Goal: Navigation & Orientation: Find specific page/section

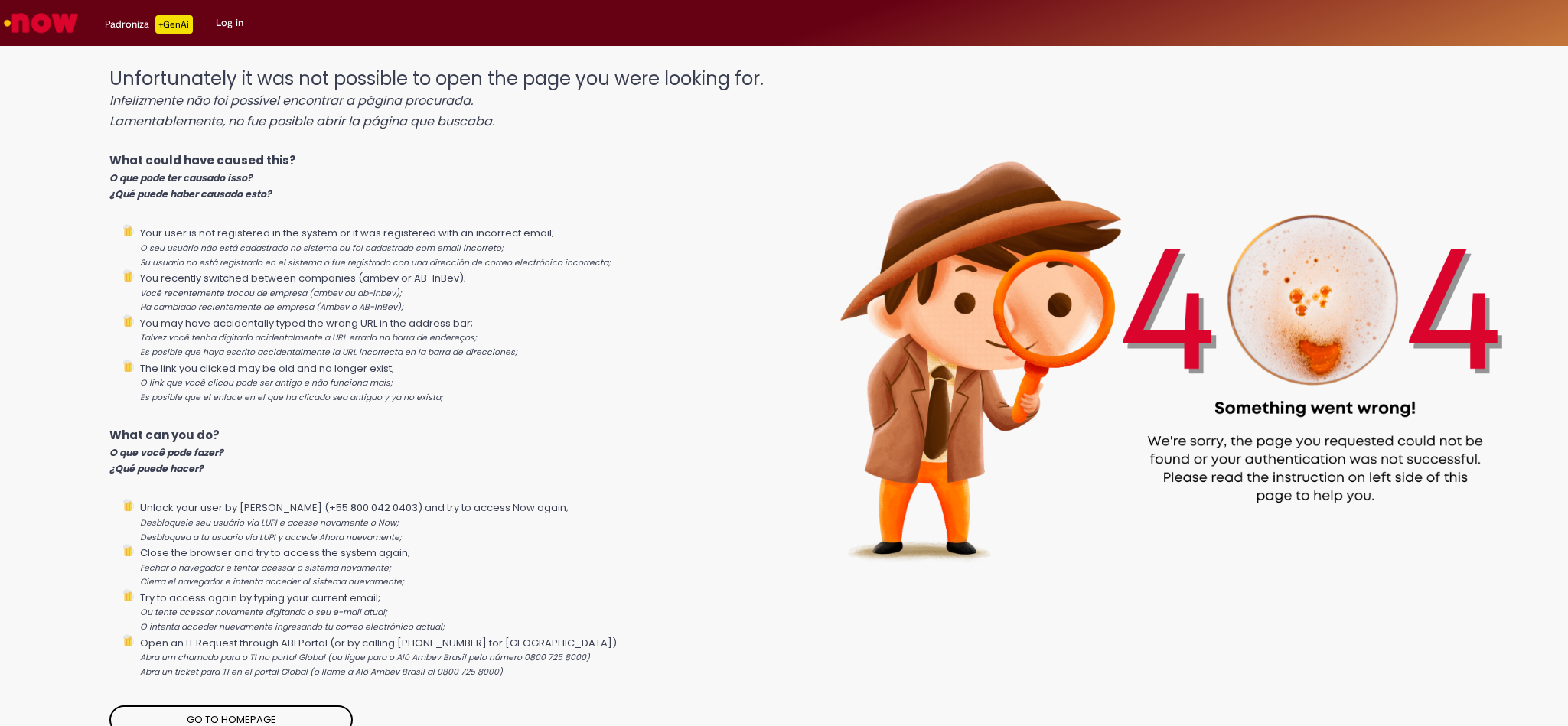
click at [48, 19] on img "Go to homepage" at bounding box center [41, 23] width 79 height 31
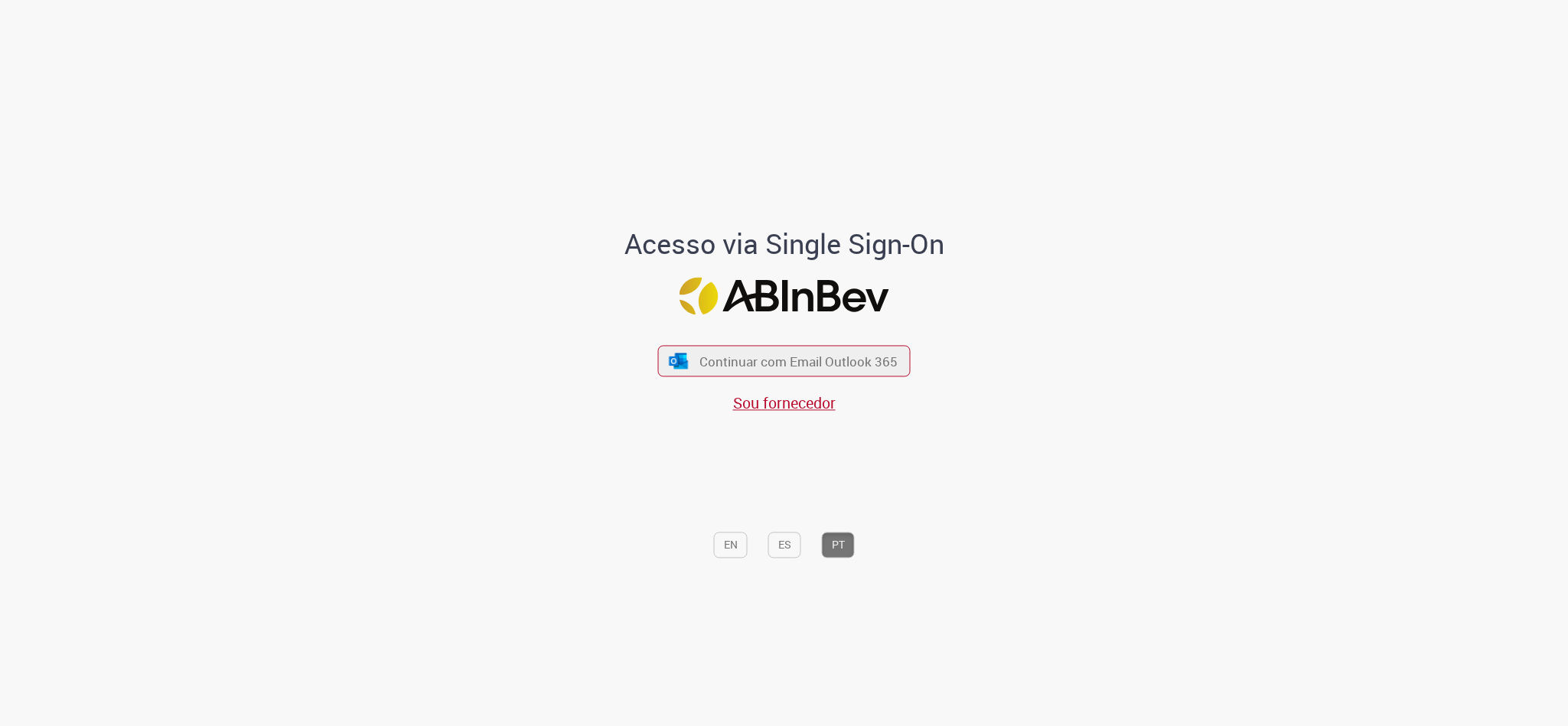
click at [718, 359] on span "Continuar com Email Outlook 365" at bounding box center [799, 361] width 198 height 18
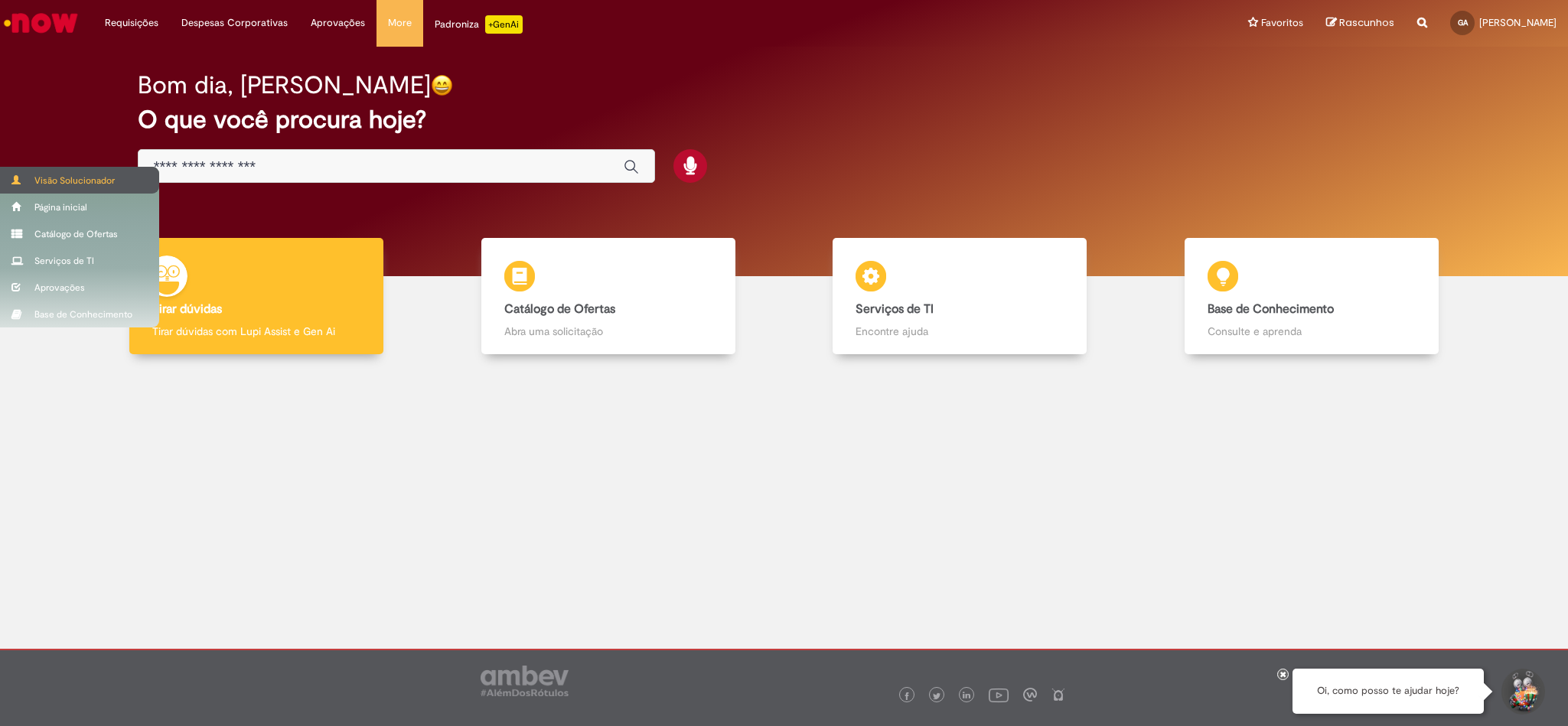
click at [47, 182] on div "Visão Solucionador" at bounding box center [80, 180] width 159 height 27
